Goal: Use online tool/utility

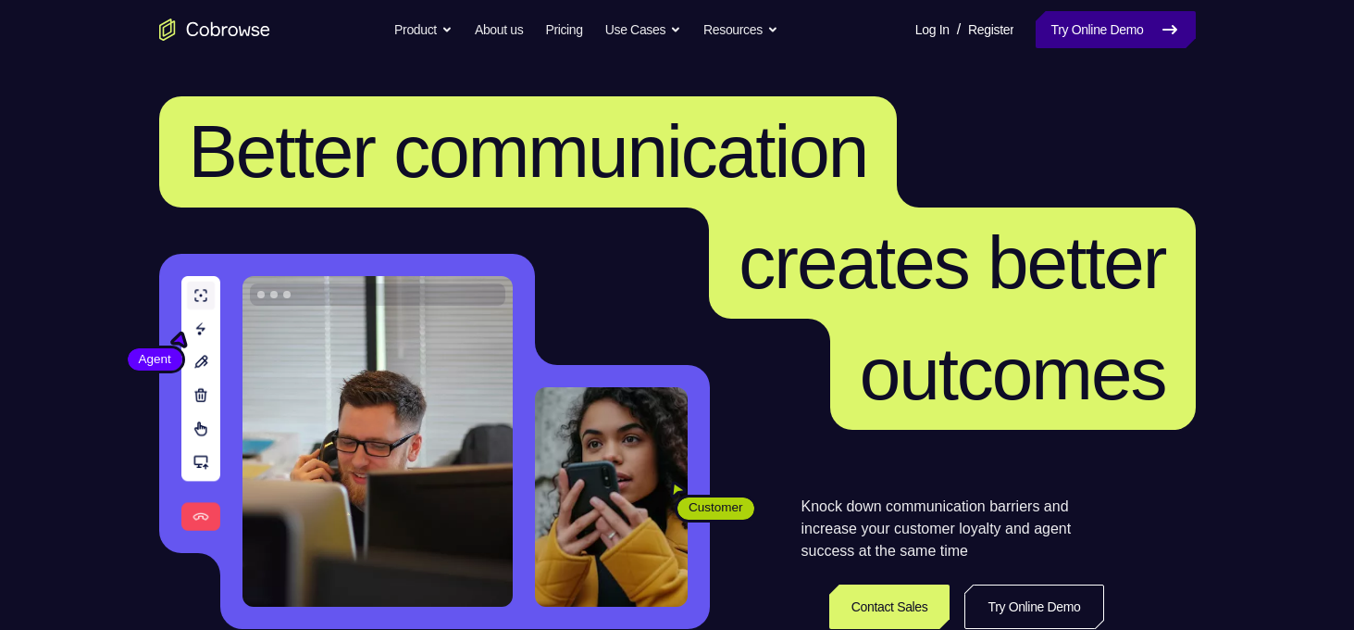
click at [1129, 44] on link "Try Online Demo" at bounding box center [1115, 29] width 159 height 37
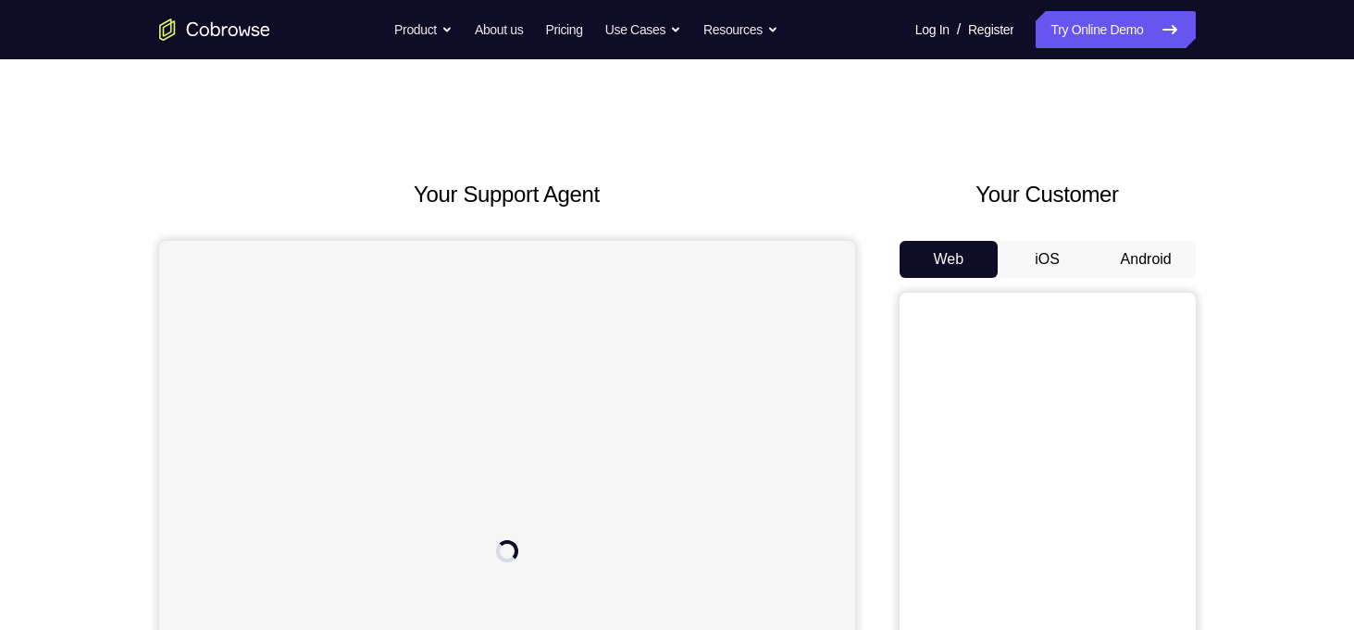
click at [1057, 272] on button "iOS" at bounding box center [1047, 259] width 99 height 37
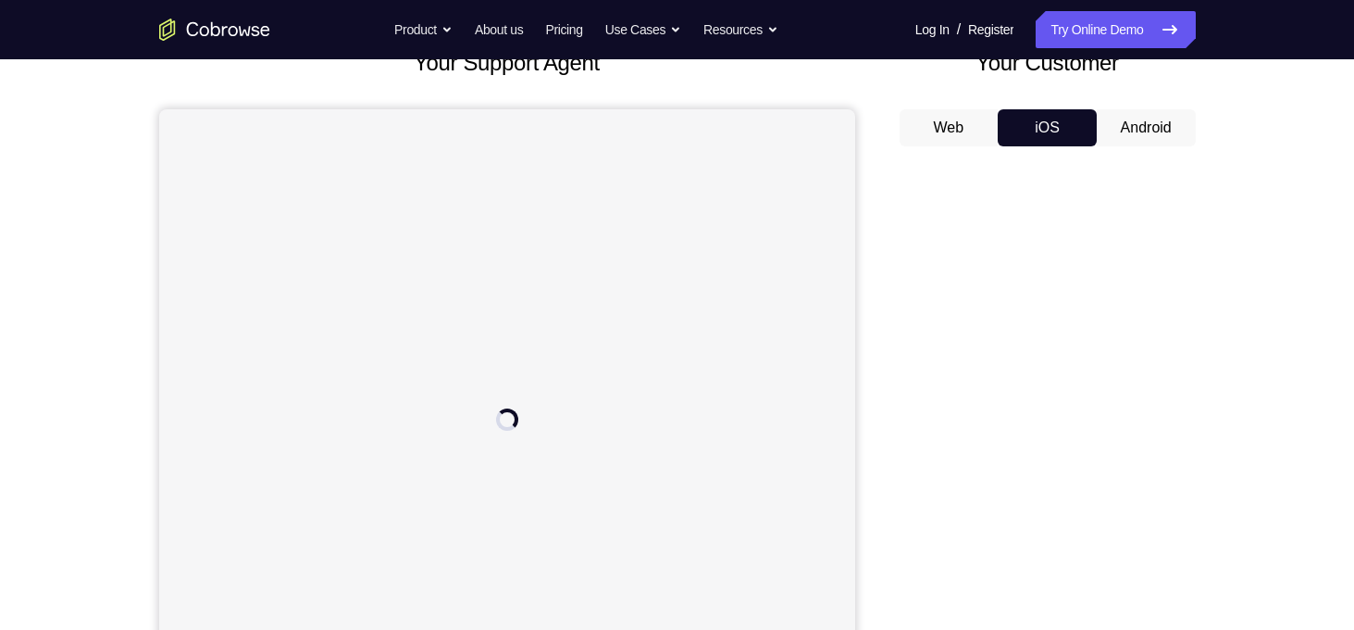
scroll to position [168, 0]
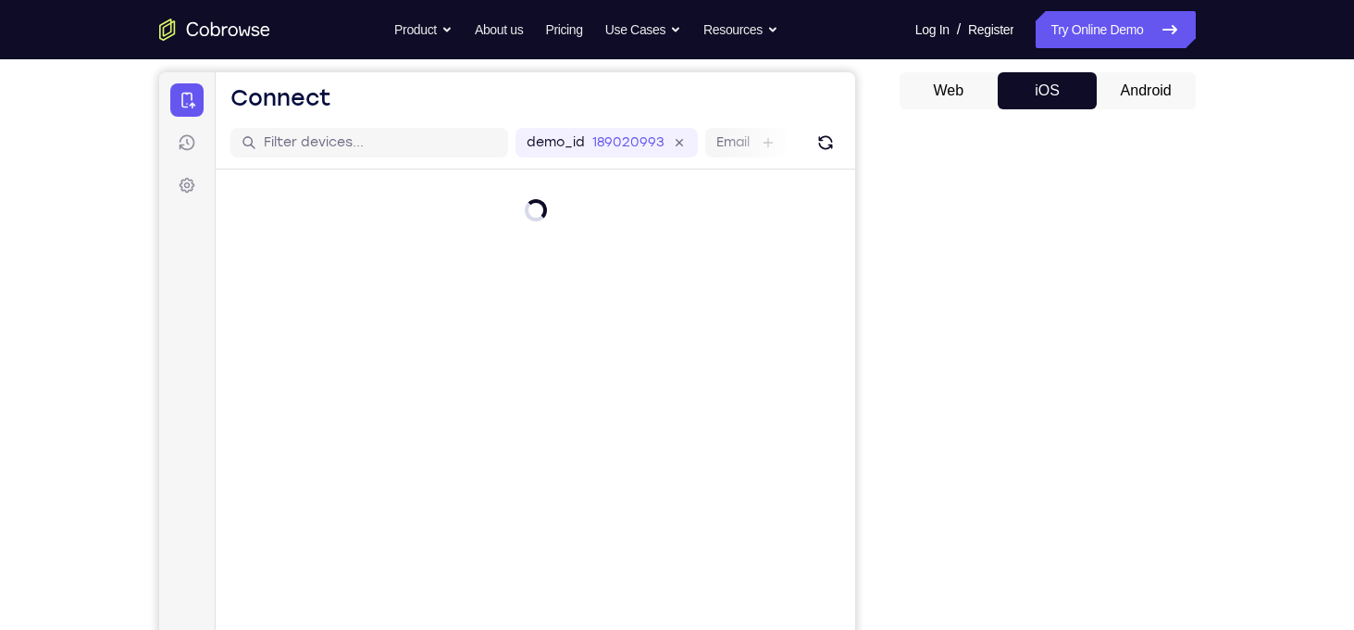
click at [1146, 103] on button "Android" at bounding box center [1146, 90] width 99 height 37
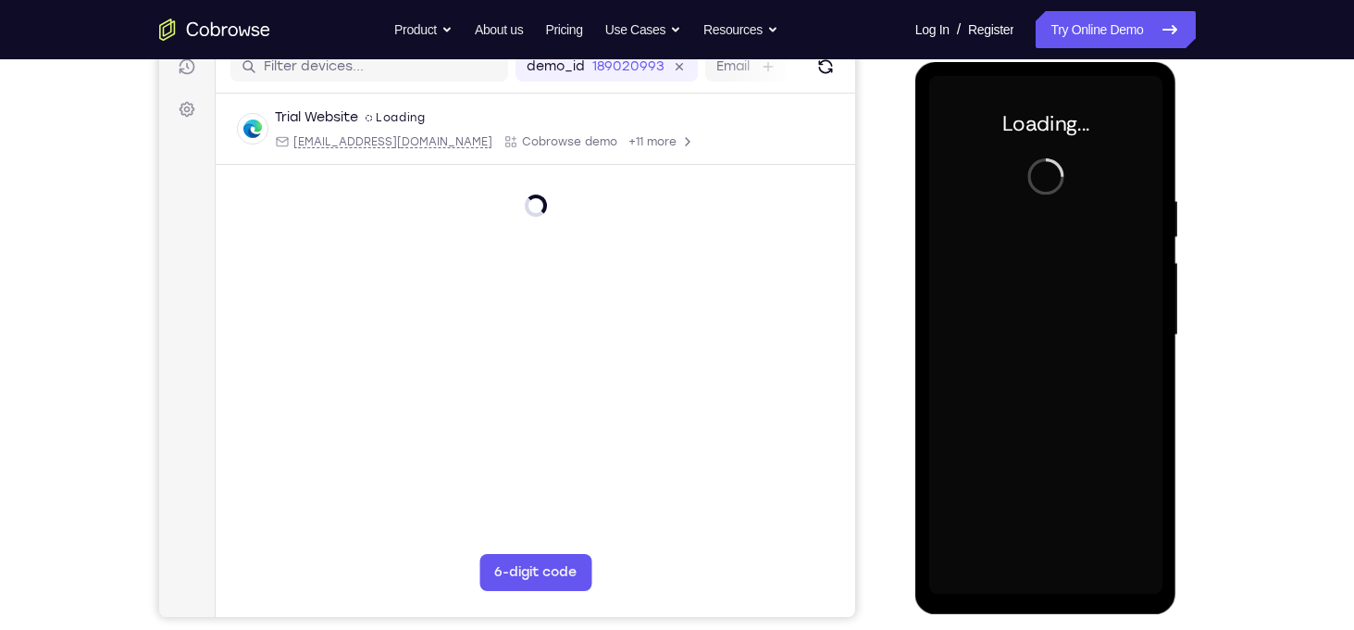
scroll to position [0, 0]
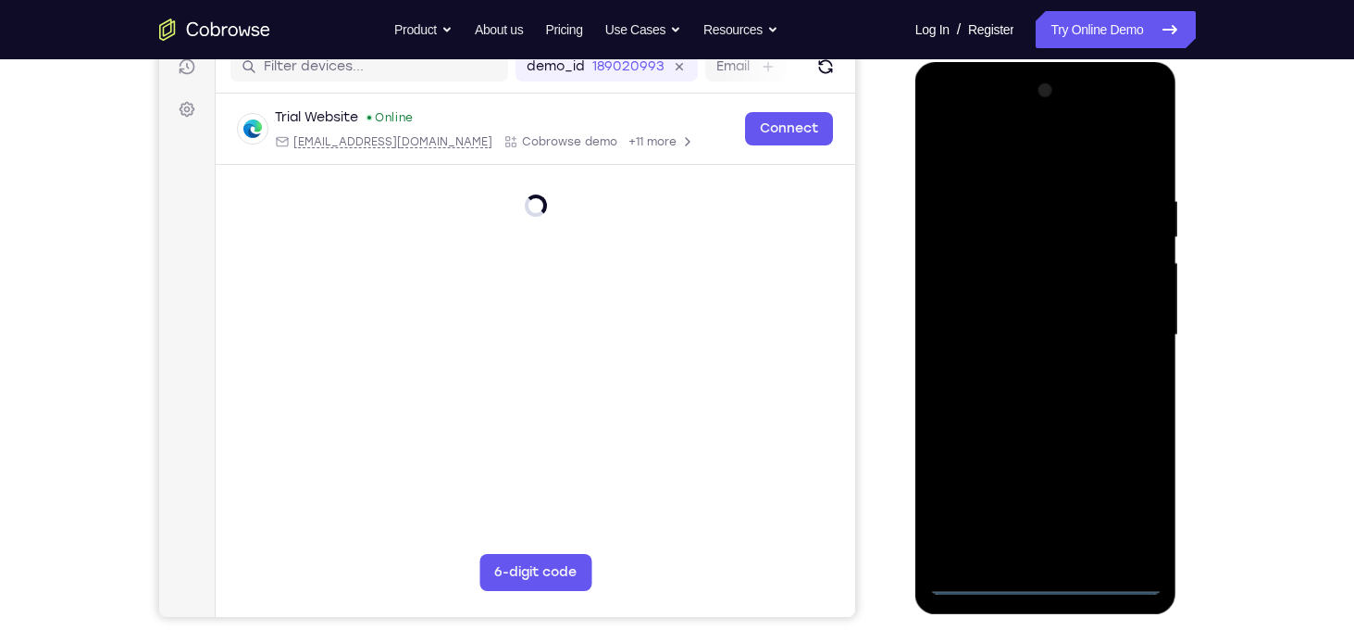
click at [1039, 580] on div at bounding box center [1045, 335] width 233 height 518
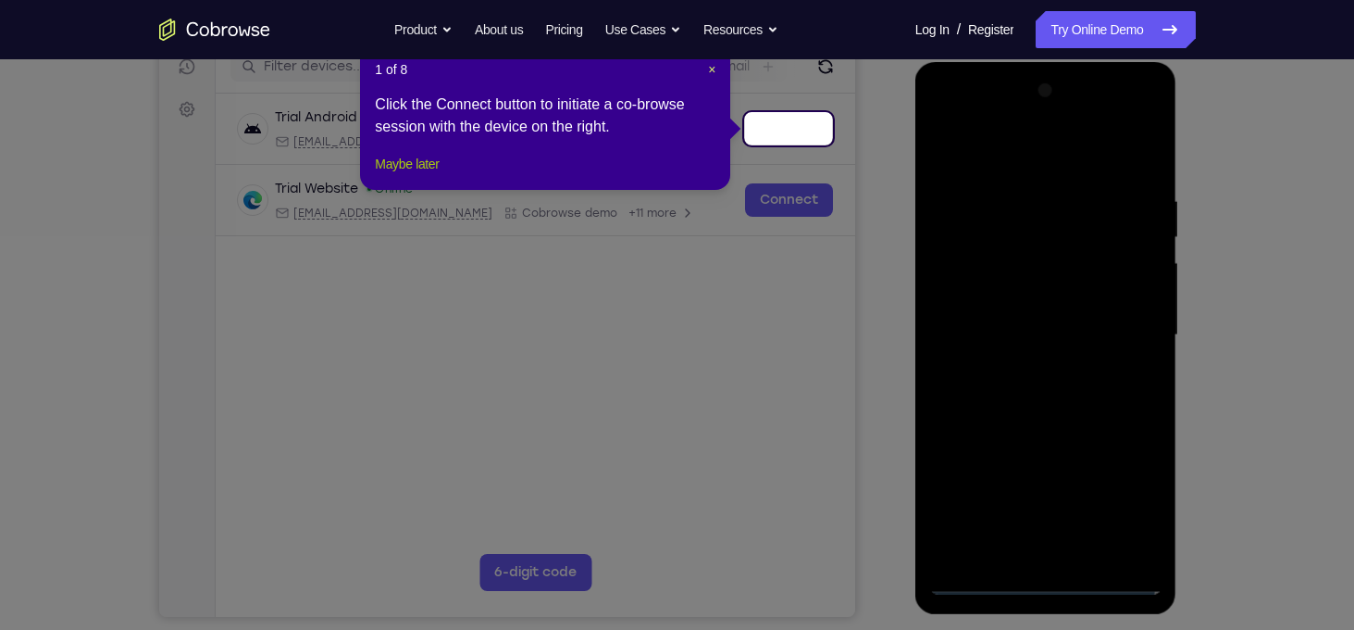
click at [400, 175] on button "Maybe later" at bounding box center [407, 164] width 64 height 22
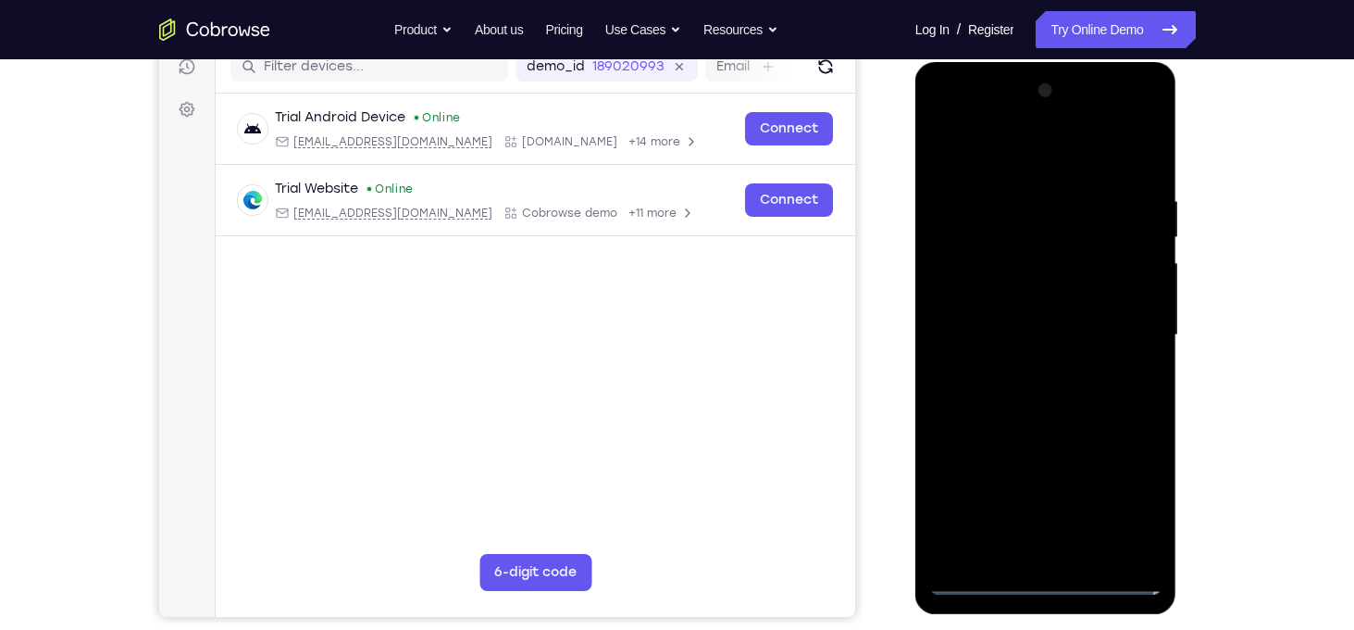
click at [1126, 493] on div at bounding box center [1045, 335] width 233 height 518
click at [944, 121] on div at bounding box center [1045, 335] width 233 height 518
click at [1119, 331] on div at bounding box center [1045, 335] width 233 height 518
click at [1023, 368] on div at bounding box center [1045, 335] width 233 height 518
click at [993, 312] on div at bounding box center [1045, 335] width 233 height 518
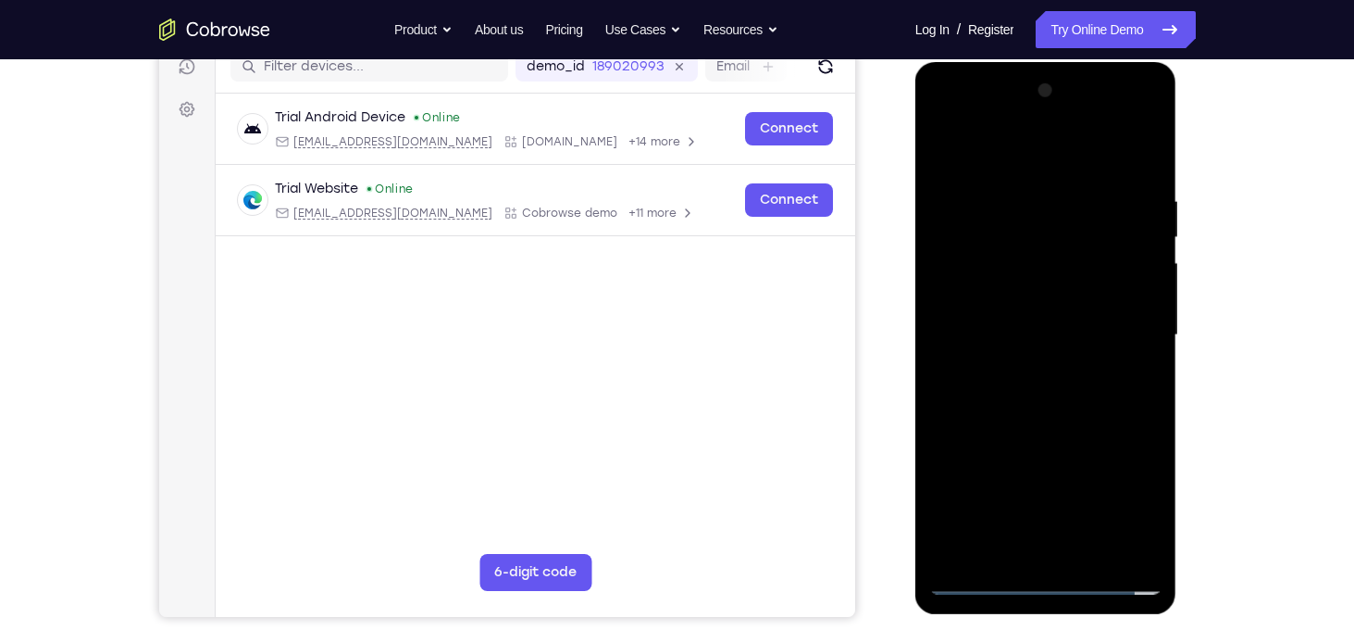
click at [997, 294] on div at bounding box center [1045, 335] width 233 height 518
drag, startPoint x: 999, startPoint y: 332, endPoint x: 971, endPoint y: 332, distance: 27.8
click at [971, 332] on div at bounding box center [1045, 335] width 233 height 518
click at [1029, 325] on div at bounding box center [1045, 335] width 233 height 518
click at [1040, 397] on div at bounding box center [1045, 335] width 233 height 518
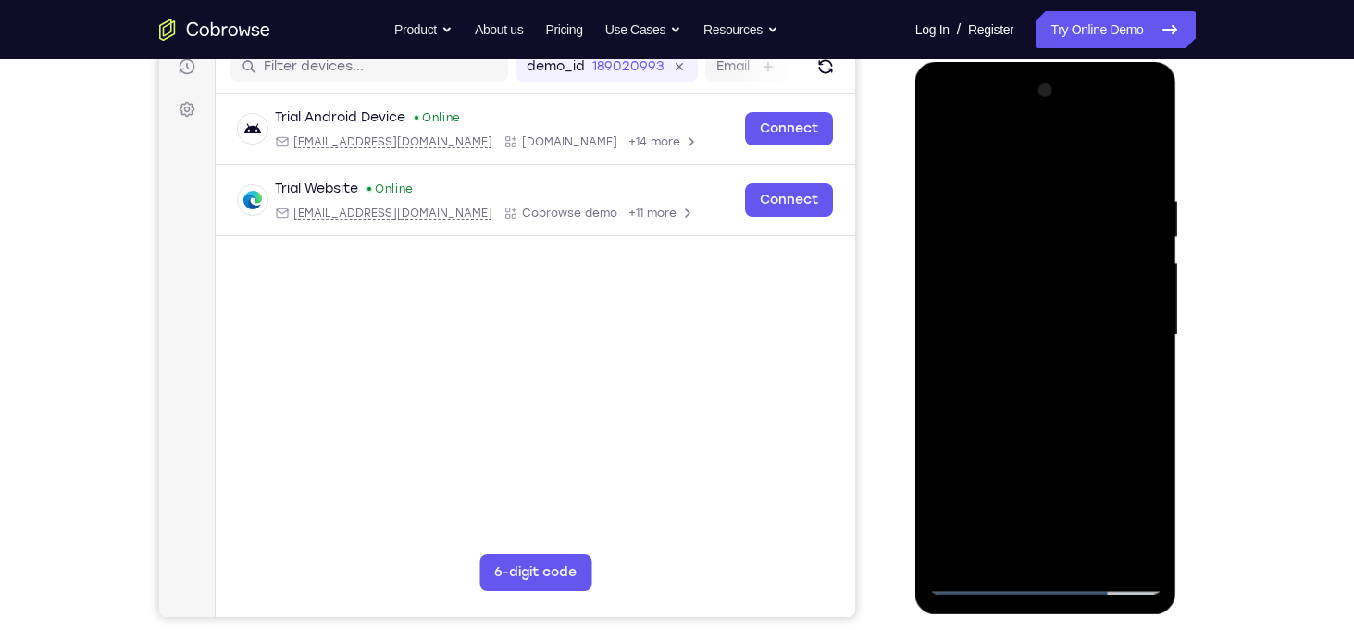
click at [979, 224] on div at bounding box center [1045, 335] width 233 height 518
click at [1025, 335] on div at bounding box center [1045, 335] width 233 height 518
click at [1068, 335] on div at bounding box center [1045, 335] width 233 height 518
click at [1071, 373] on div at bounding box center [1045, 335] width 233 height 518
click at [1027, 366] on div at bounding box center [1045, 335] width 233 height 518
